Goal: Transaction & Acquisition: Subscribe to service/newsletter

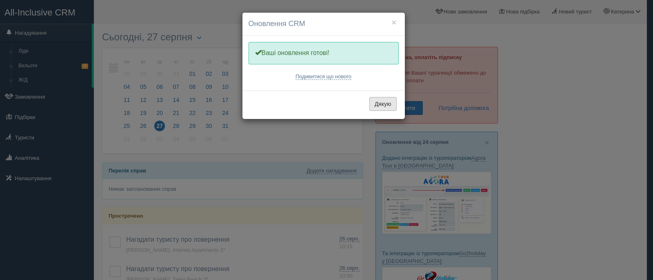
click at [384, 106] on button "Дякую" at bounding box center [382, 104] width 27 height 14
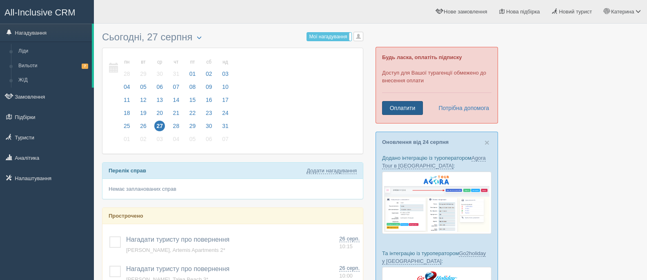
click at [391, 108] on link "Оплатити" at bounding box center [402, 108] width 41 height 14
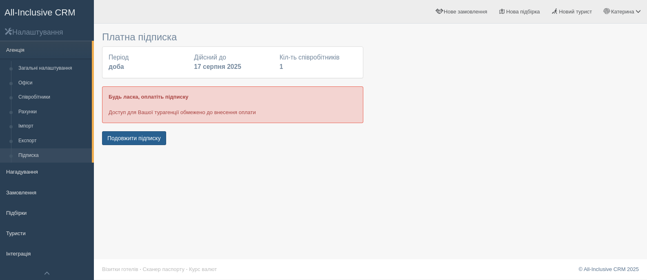
click at [127, 138] on button "Подовжити підписку" at bounding box center [134, 138] width 64 height 14
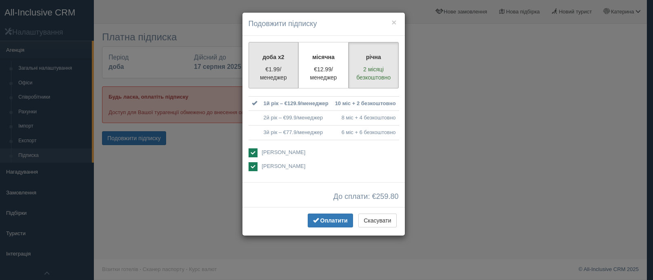
click at [272, 61] on p "доба x2" at bounding box center [274, 57] width 40 height 8
radio input "true"
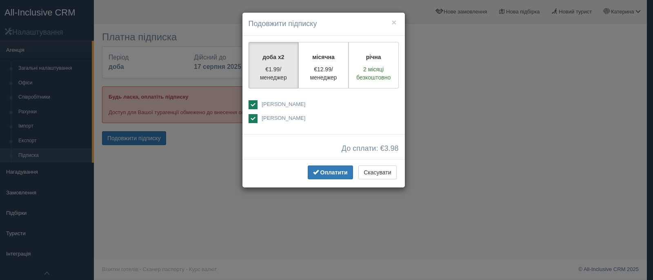
click at [250, 104] on ins at bounding box center [253, 104] width 9 height 9
checkbox input "false"
click at [323, 173] on span "Оплатити" at bounding box center [333, 172] width 27 height 7
